Goal: Information Seeking & Learning: Understand process/instructions

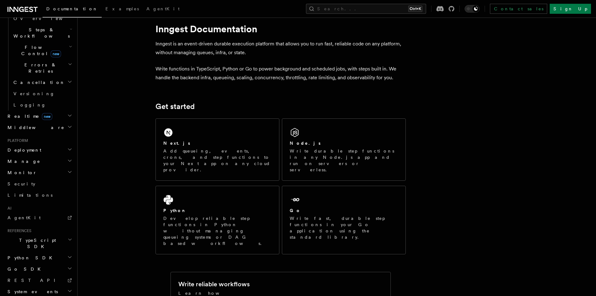
scroll to position [63, 0]
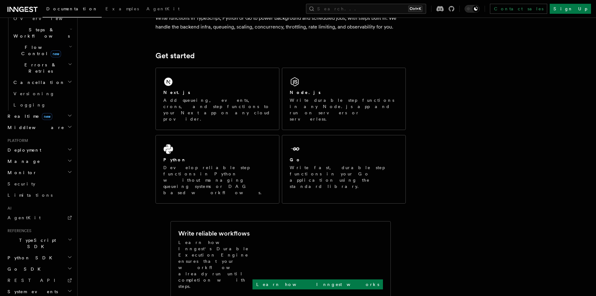
click at [33, 144] on h2 "Deployment" at bounding box center [39, 149] width 69 height 11
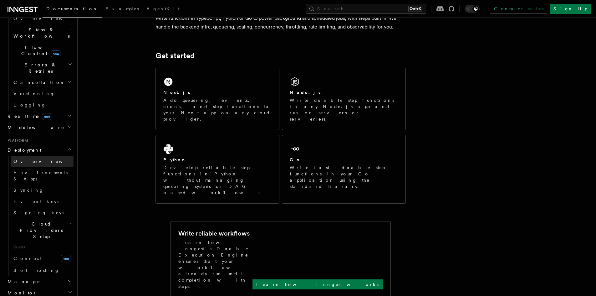
click at [44, 156] on link "Overview" at bounding box center [42, 161] width 63 height 11
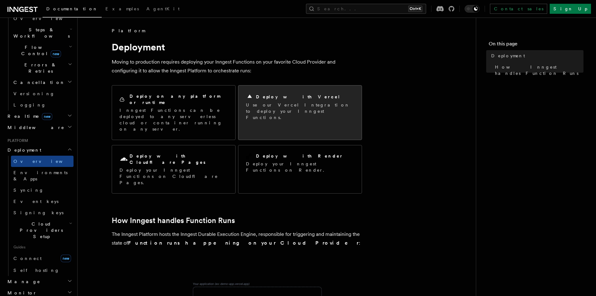
click at [296, 104] on p "Use our Vercel Integration to deploy your Inngest Functions." at bounding box center [300, 111] width 108 height 19
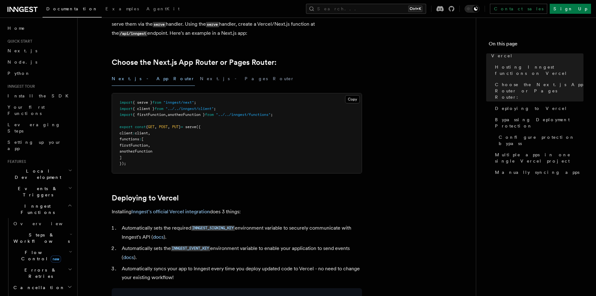
scroll to position [125, 0]
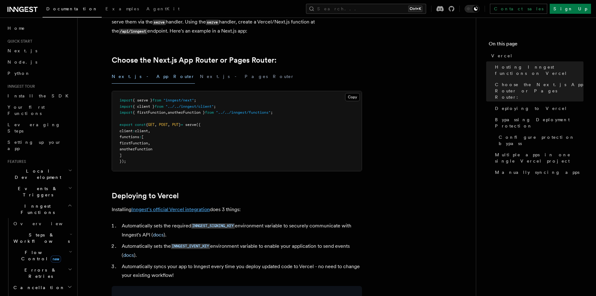
click at [170, 208] on link "Inngest's official Vercel integration" at bounding box center [170, 209] width 79 height 6
